Goal: Navigation & Orientation: Find specific page/section

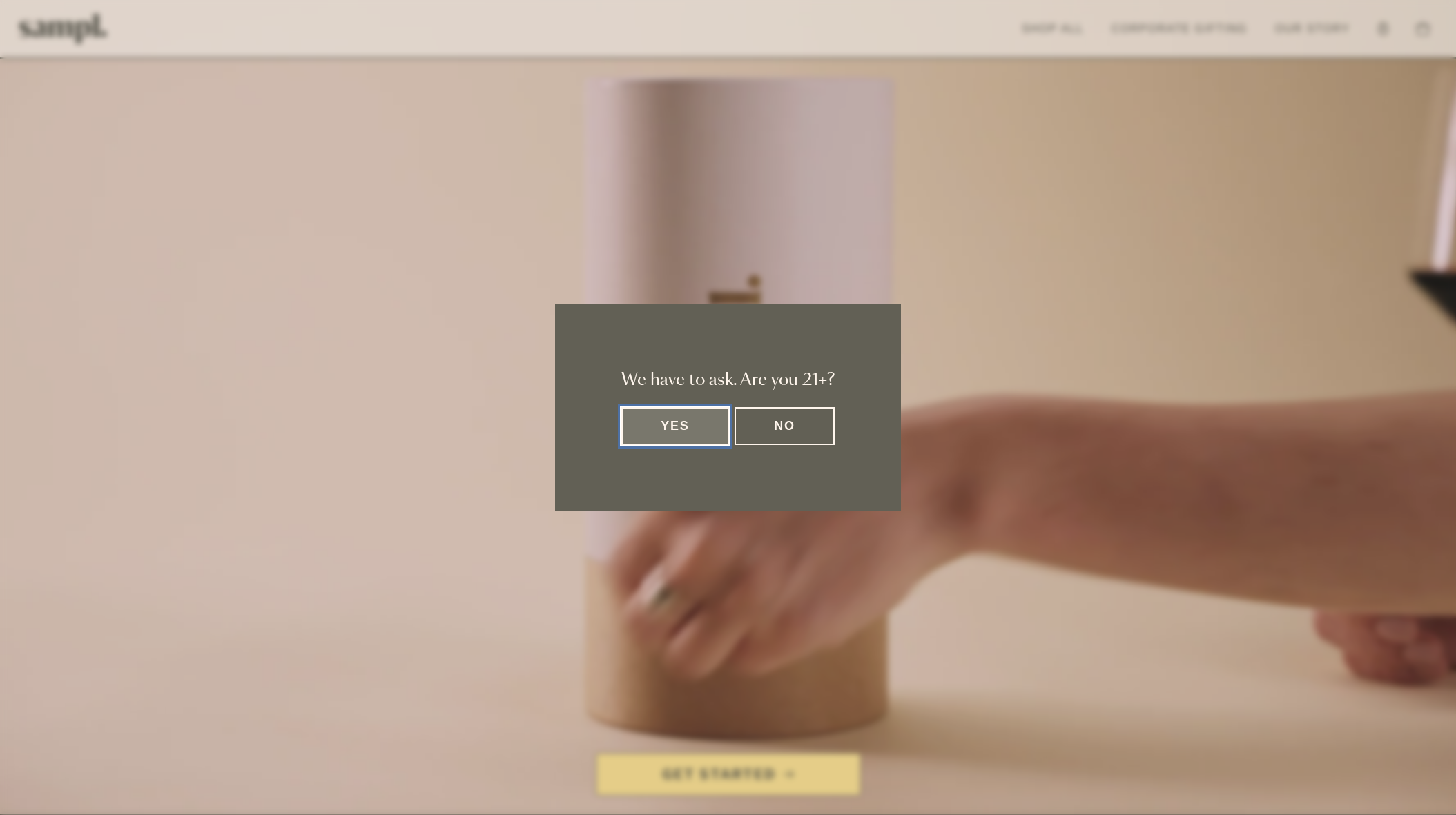
click at [676, 438] on button "Yes" at bounding box center [675, 426] width 108 height 38
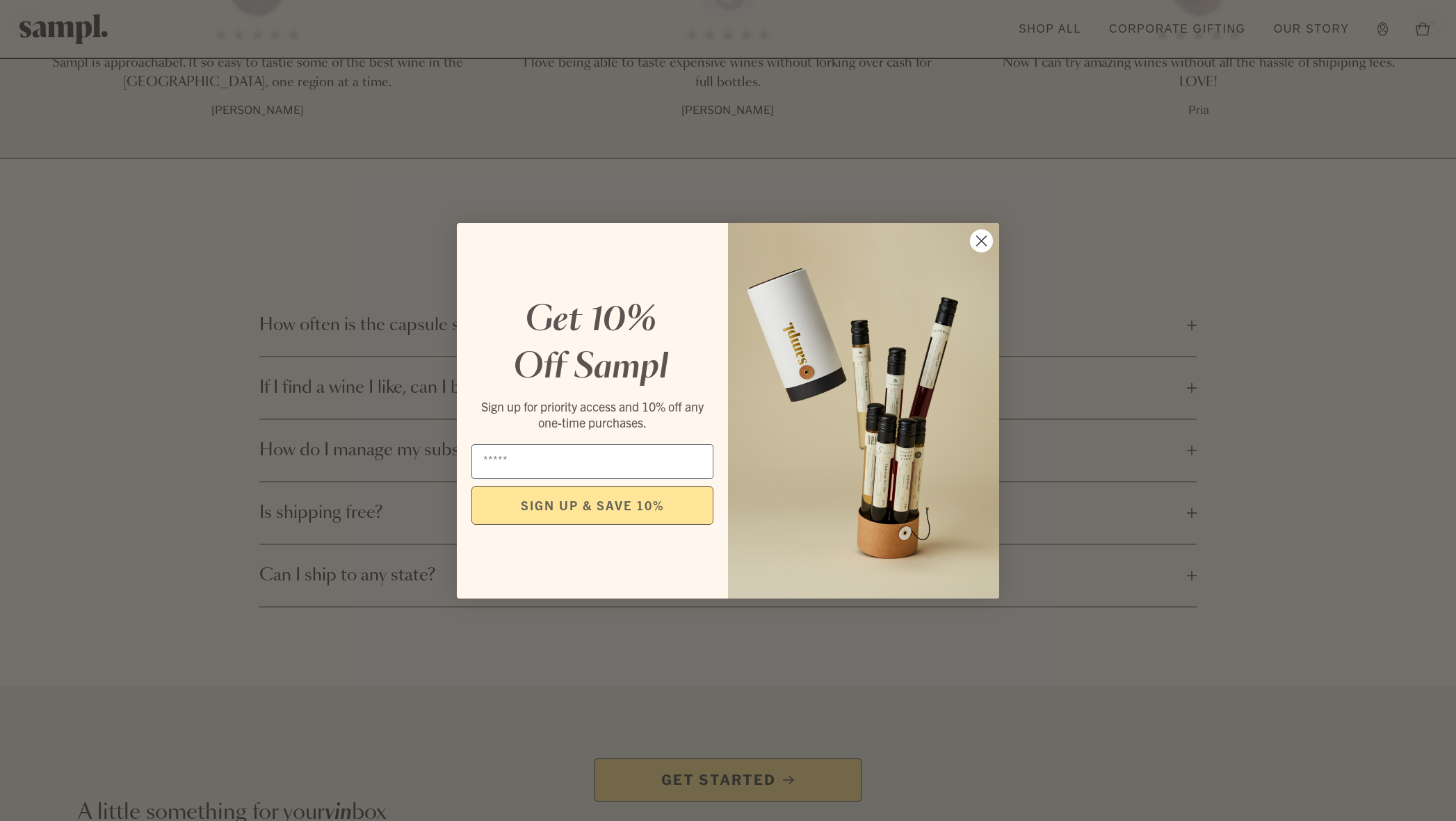
scroll to position [2718, 0]
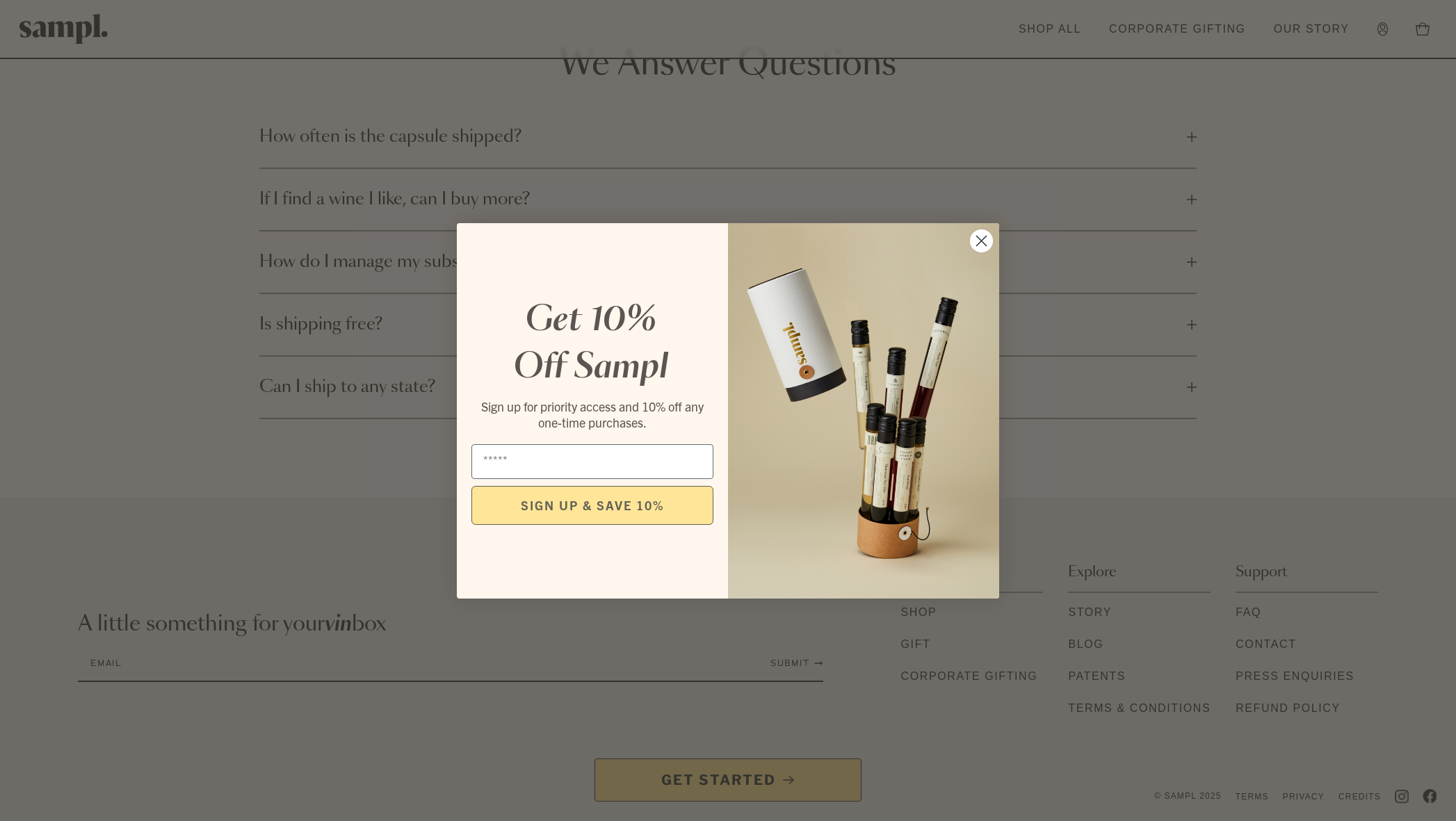
click at [982, 242] on icon "Close dialog" at bounding box center [981, 240] width 24 height 24
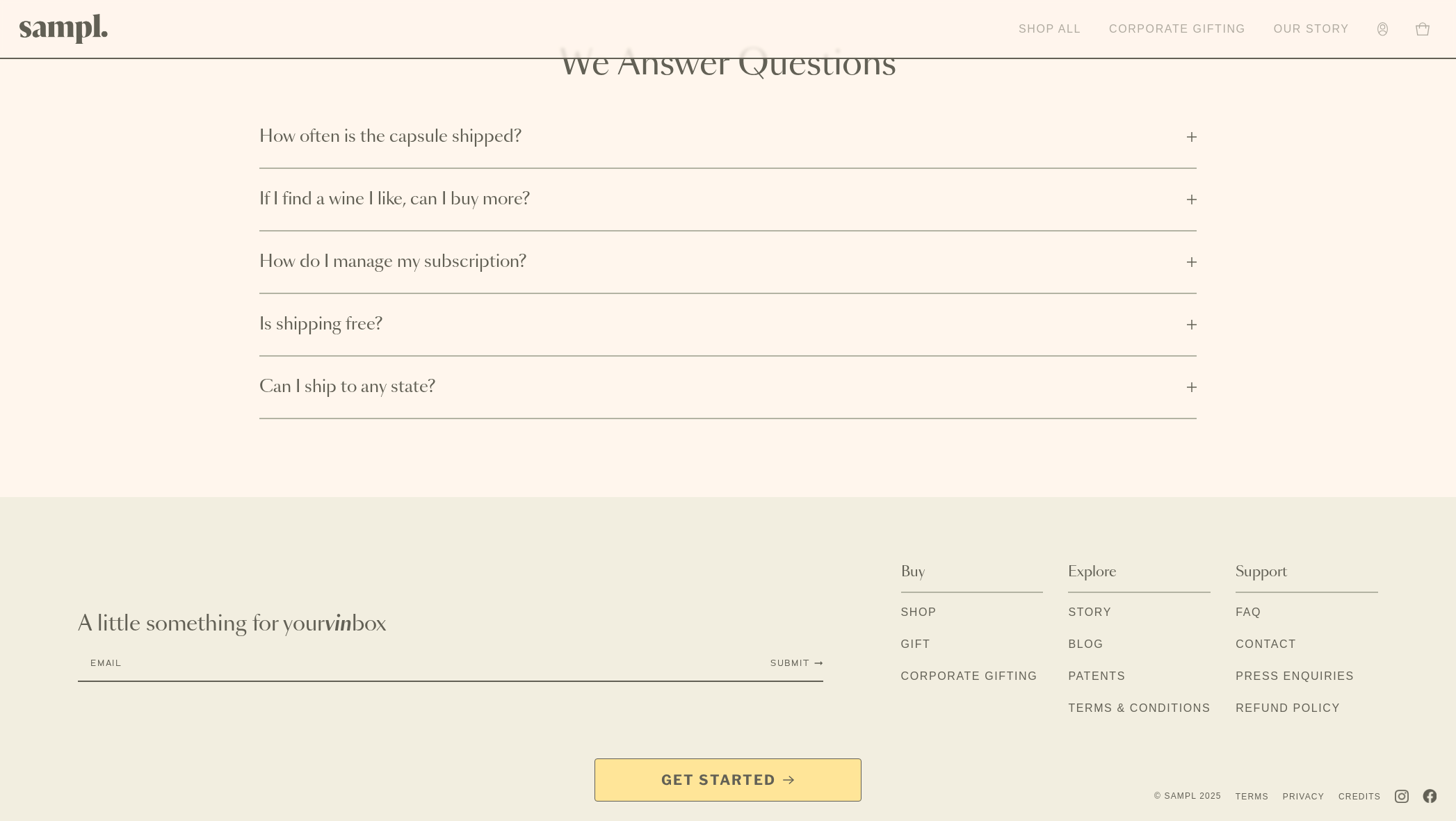
click at [1300, 25] on link "Our Story" at bounding box center [1312, 29] width 89 height 31
